Goal: Use online tool/utility: Utilize a website feature to perform a specific function

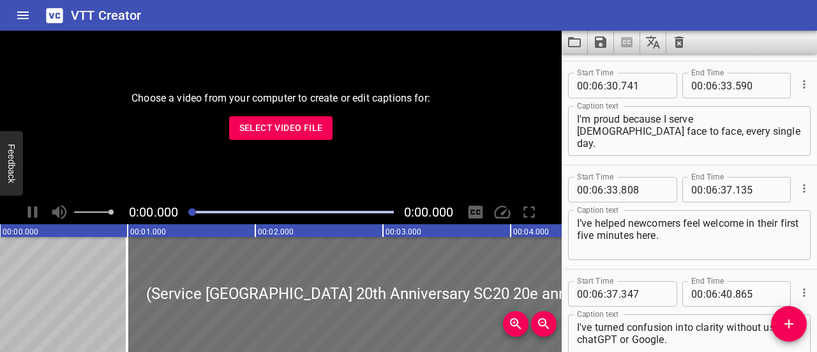
scroll to position [3423, 0]
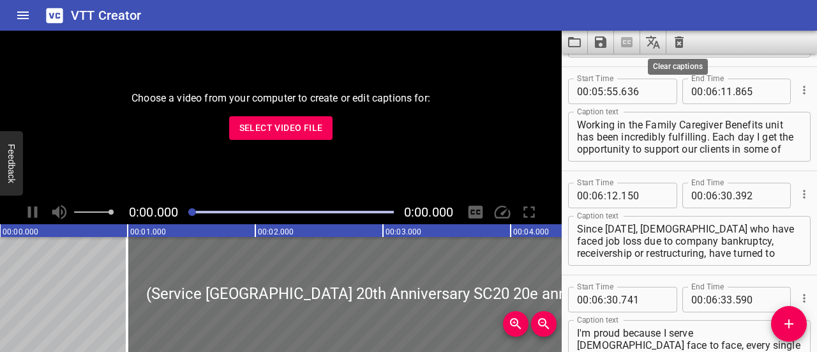
click at [679, 42] on icon "Clear captions" at bounding box center [679, 41] width 15 height 15
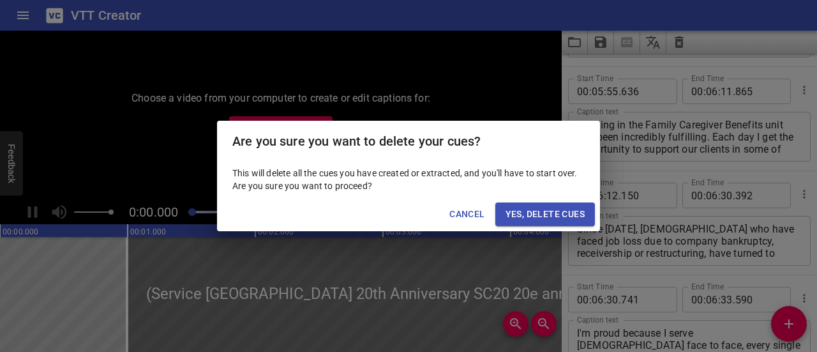
click at [536, 212] on span "Yes, Delete Cues" at bounding box center [545, 214] width 79 height 16
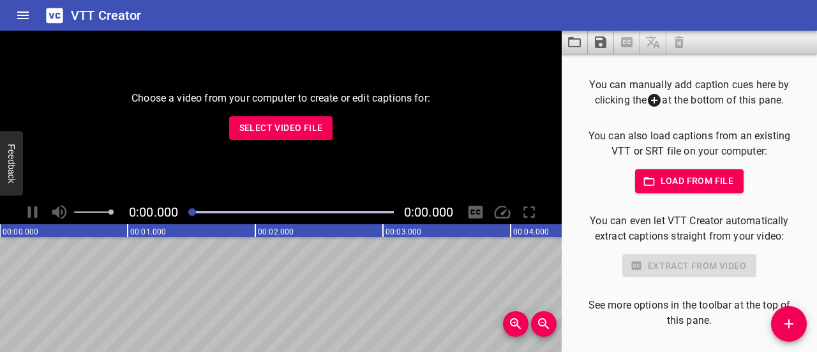
click at [291, 133] on span "Select Video File" at bounding box center [281, 128] width 84 height 16
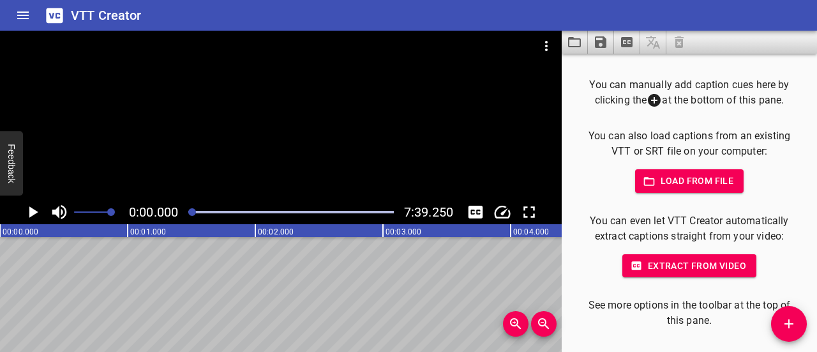
click at [32, 214] on icon "Play/Pause" at bounding box center [33, 211] width 9 height 11
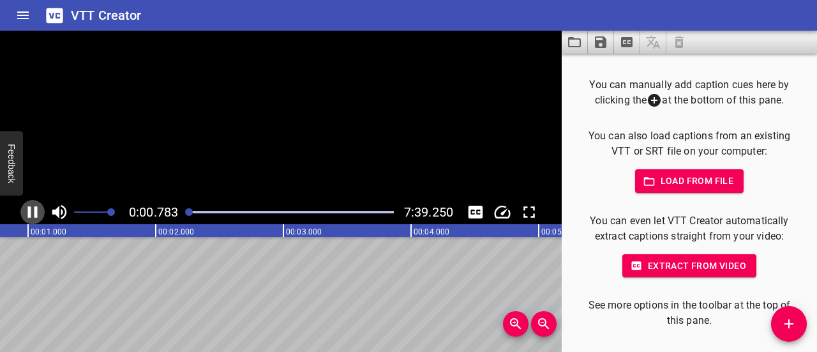
click at [32, 214] on icon "Play/Pause" at bounding box center [32, 211] width 19 height 19
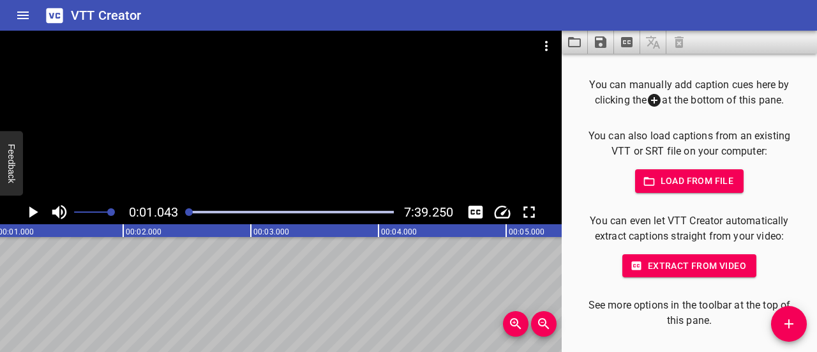
scroll to position [0, 133]
click at [36, 211] on icon "Play/Pause" at bounding box center [33, 211] width 9 height 11
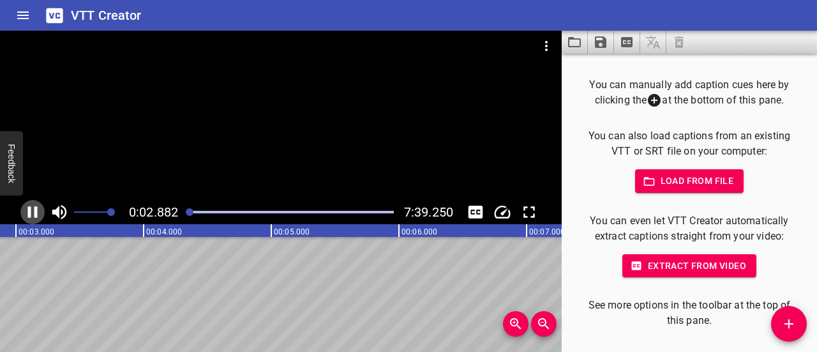
click at [33, 212] on icon "Play/Pause" at bounding box center [32, 211] width 19 height 19
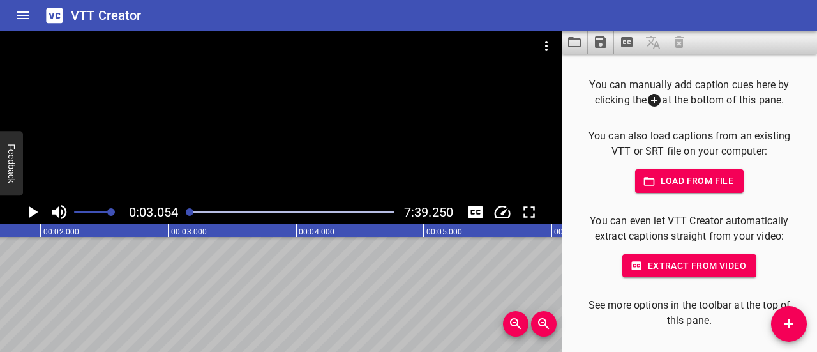
scroll to position [0, 211]
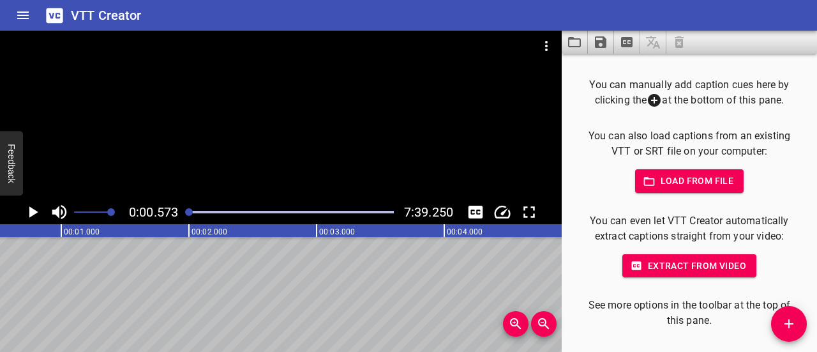
scroll to position [0, 73]
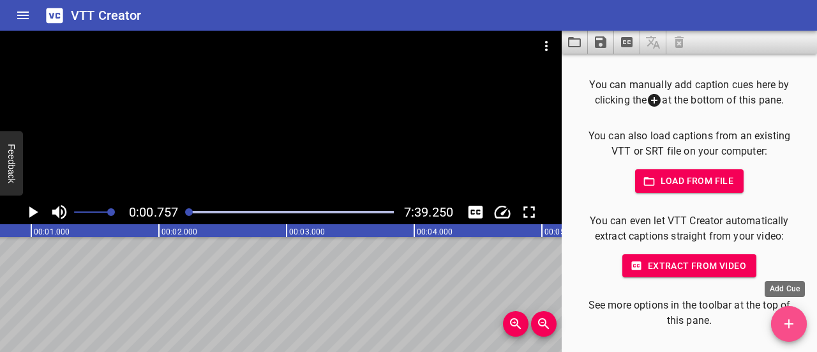
click at [793, 324] on icon "Add Cue" at bounding box center [789, 323] width 9 height 9
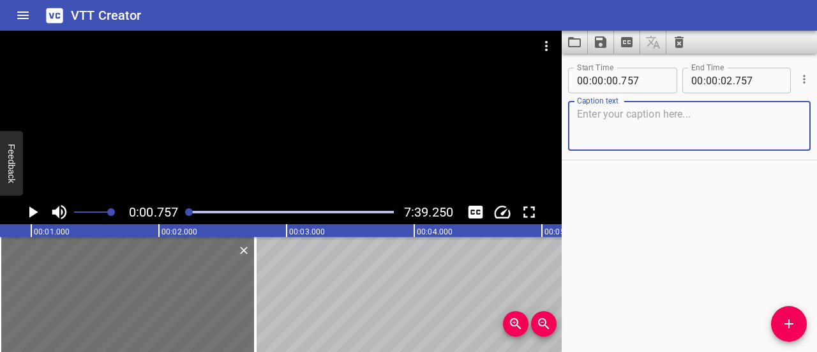
click at [629, 117] on textarea at bounding box center [689, 126] width 225 height 36
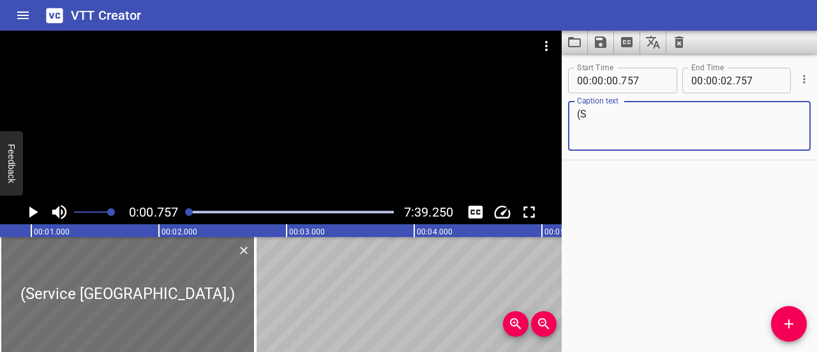
type textarea "("
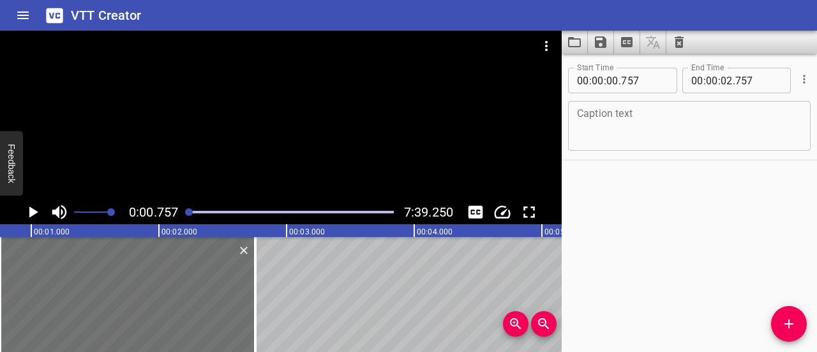
click at [387, 212] on div "Play progress" at bounding box center [291, 212] width 206 height 3
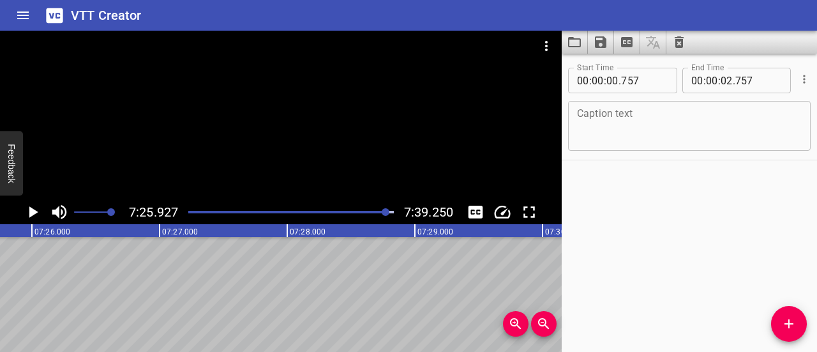
scroll to position [0, 56932]
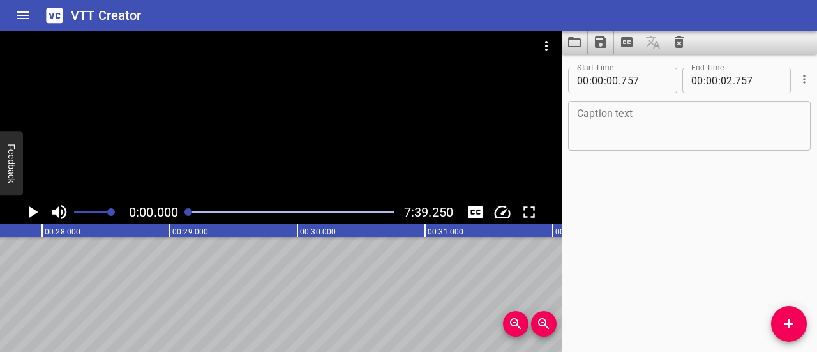
drag, startPoint x: 388, startPoint y: 213, endPoint x: 133, endPoint y: 244, distance: 257.3
click at [185, 211] on div at bounding box center [291, 212] width 221 height 18
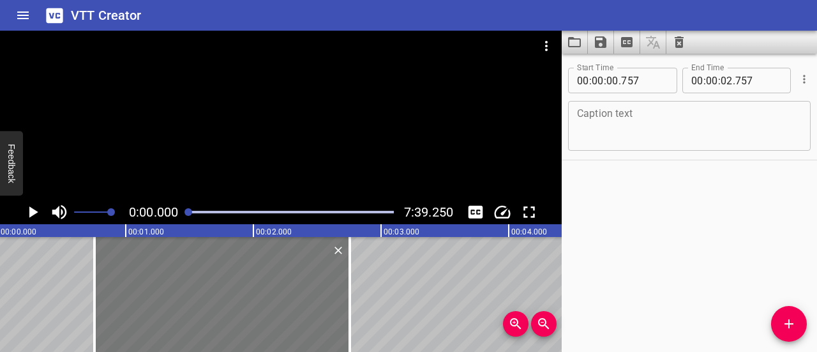
scroll to position [0, 0]
click at [94, 273] on div at bounding box center [96, 294] width 13 height 115
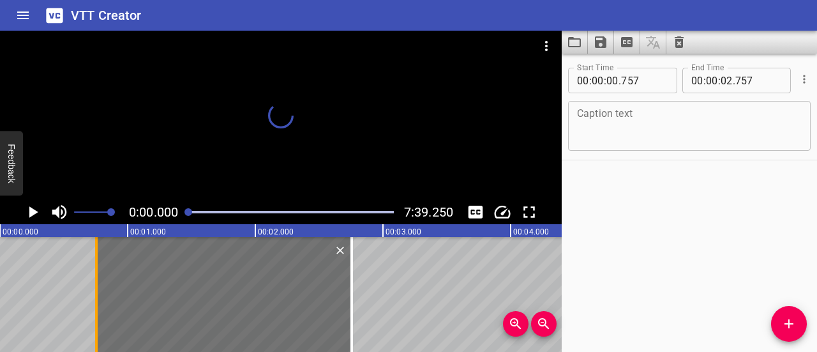
scroll to position [0, 94]
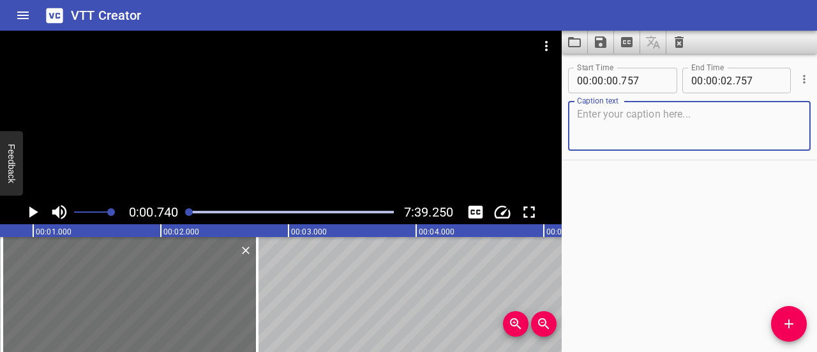
click at [619, 124] on textarea at bounding box center [689, 126] width 225 height 36
type textarea "Text on screen"
click at [34, 209] on icon "Play/Pause" at bounding box center [32, 211] width 19 height 19
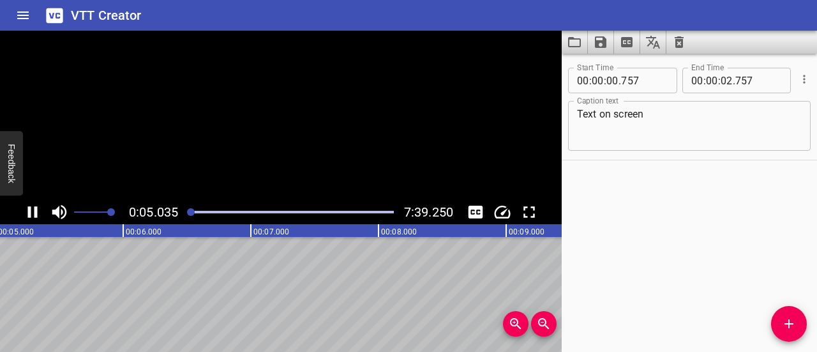
click at [31, 210] on icon "Play/Pause" at bounding box center [32, 211] width 19 height 19
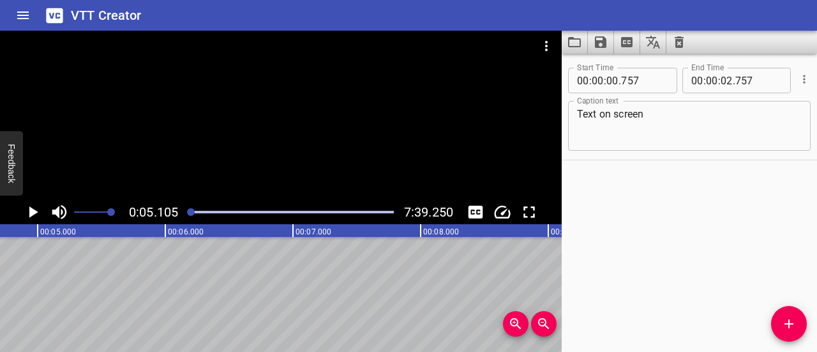
click at [725, 79] on input "number" at bounding box center [727, 81] width 12 height 26
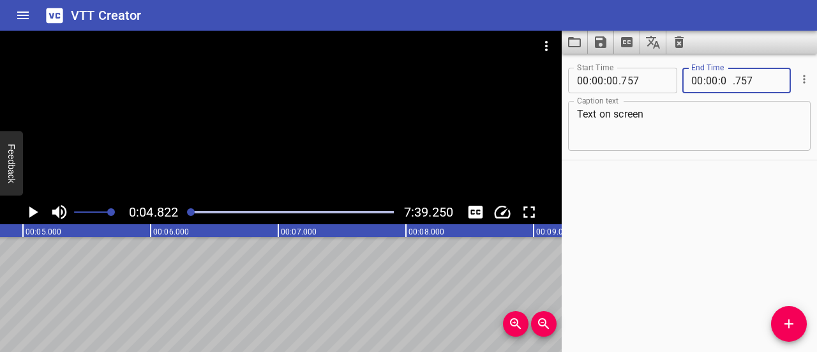
type input "04"
click at [661, 192] on div "Start Time 00 : 00 : 00 . 757 Start Time End Time 00 : 00 : 04 . 822 End Time C…" at bounding box center [689, 203] width 255 height 298
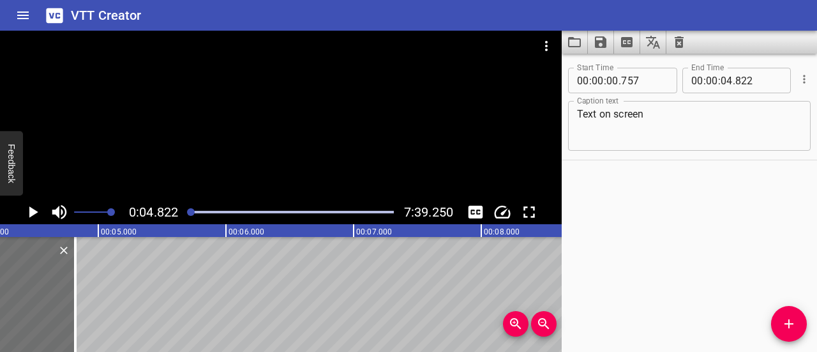
scroll to position [0, 513]
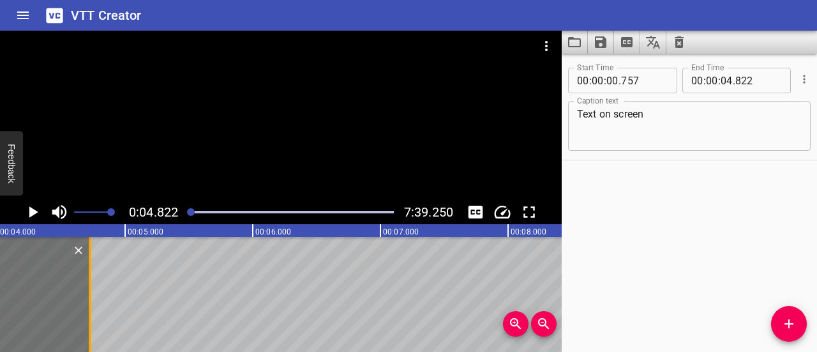
drag, startPoint x: 100, startPoint y: 273, endPoint x: 87, endPoint y: 273, distance: 12.1
click at [87, 273] on div at bounding box center [90, 294] width 13 height 115
type input "727"
click at [93, 253] on div at bounding box center [90, 294] width 13 height 115
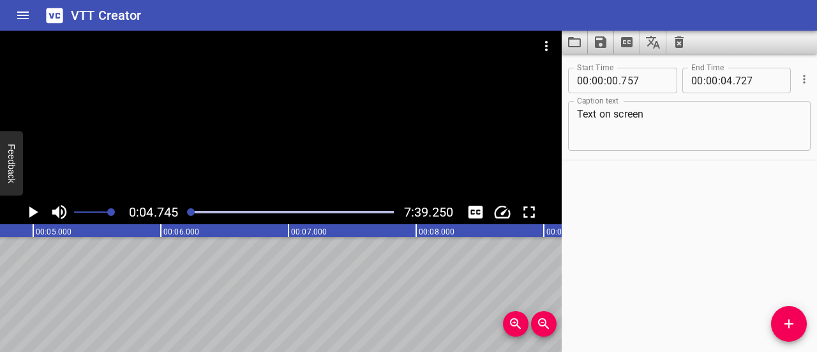
scroll to position [0, 606]
click at [29, 212] on icon "Play/Pause" at bounding box center [32, 211] width 19 height 19
click at [29, 212] on icon "Play/Pause" at bounding box center [33, 211] width 10 height 11
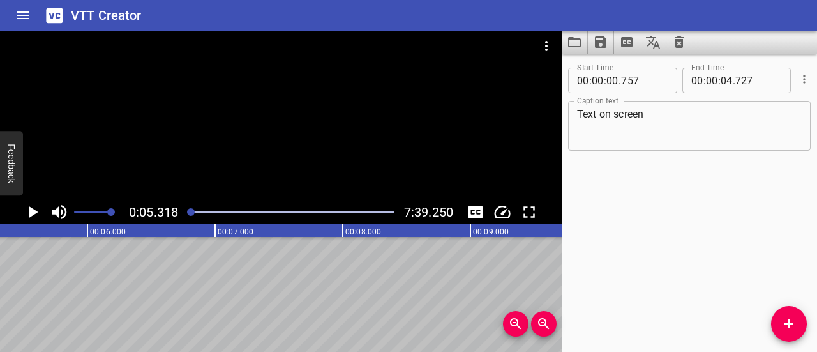
scroll to position [0, 679]
click at [783, 319] on icon "Add Cue" at bounding box center [788, 323] width 15 height 15
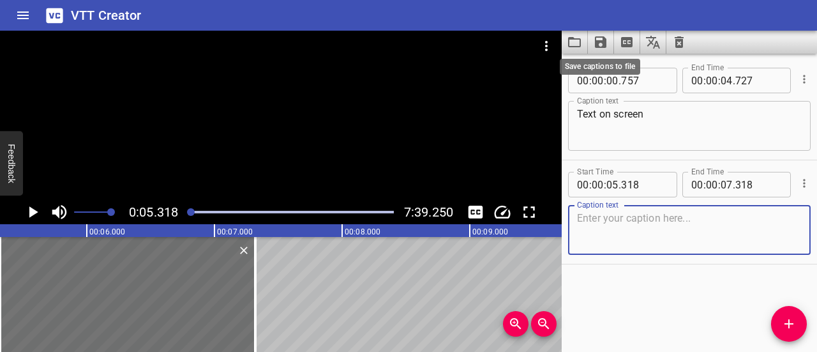
click at [598, 39] on icon "Save captions to file" at bounding box center [600, 41] width 15 height 15
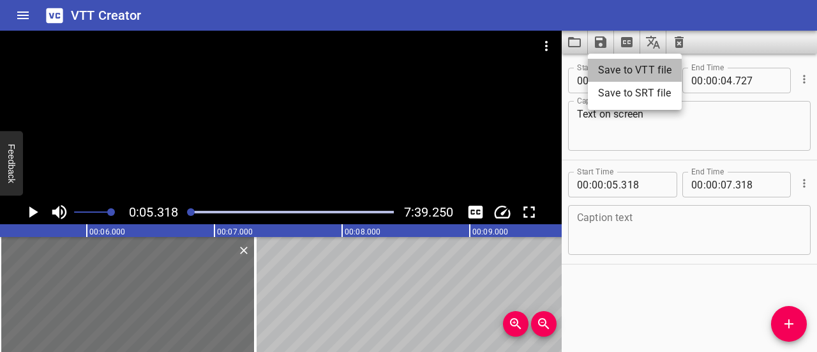
click at [645, 68] on li "Save to VTT file" at bounding box center [635, 70] width 94 height 23
